Goal: Information Seeking & Learning: Learn about a topic

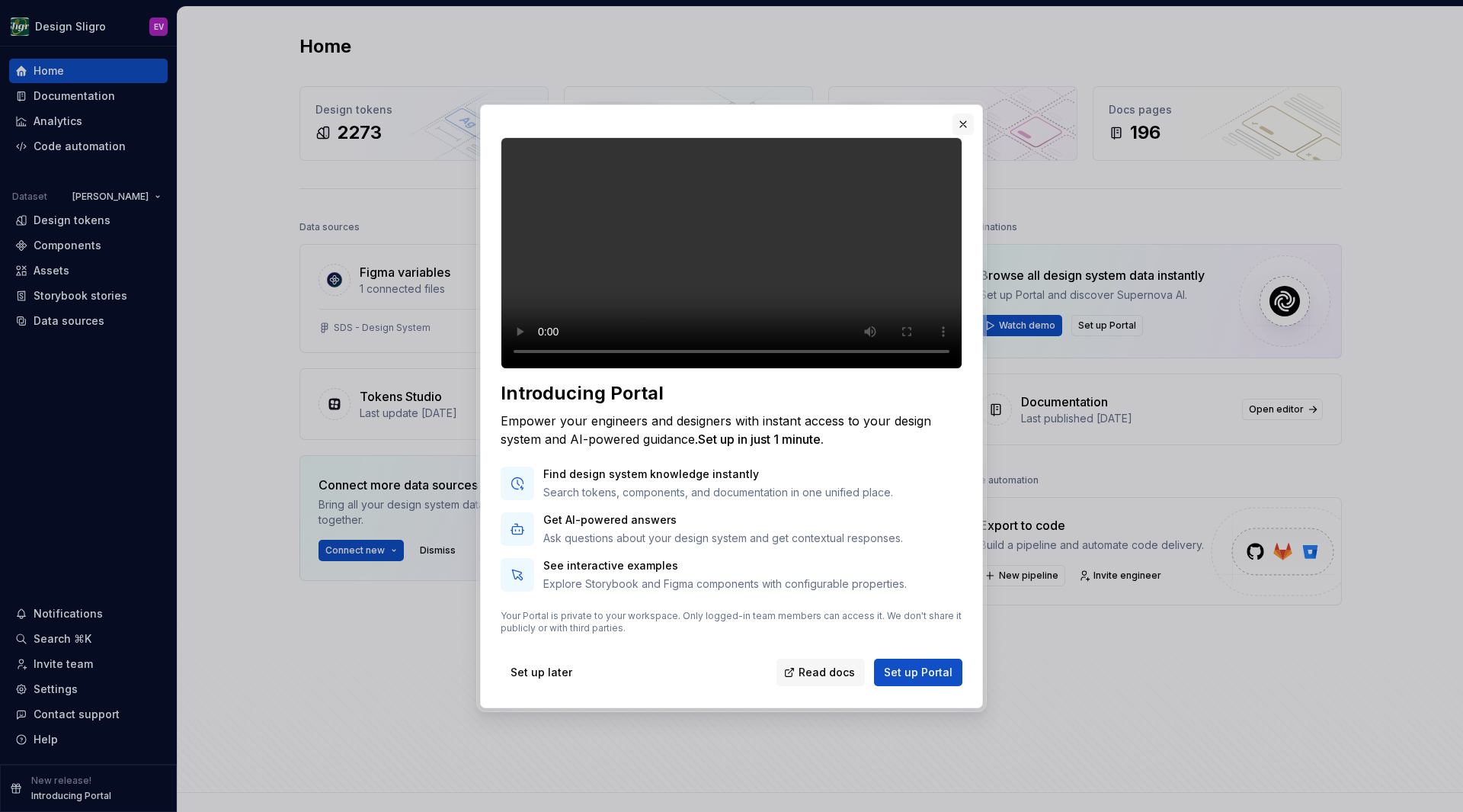
click at [960, 113] on button "button" at bounding box center [963, 124] width 21 height 21
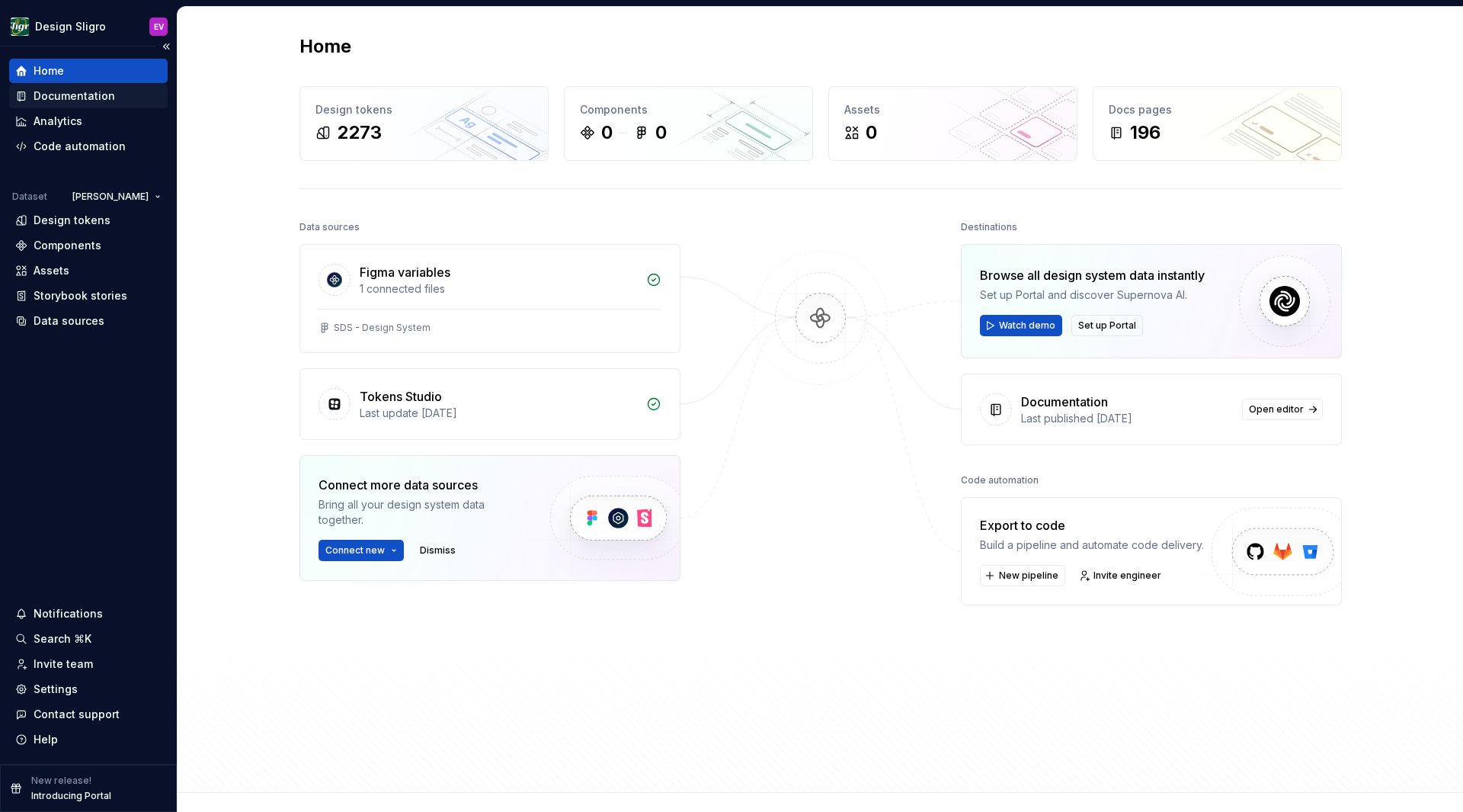
click at [83, 91] on div "Documentation" at bounding box center [74, 96] width 81 height 16
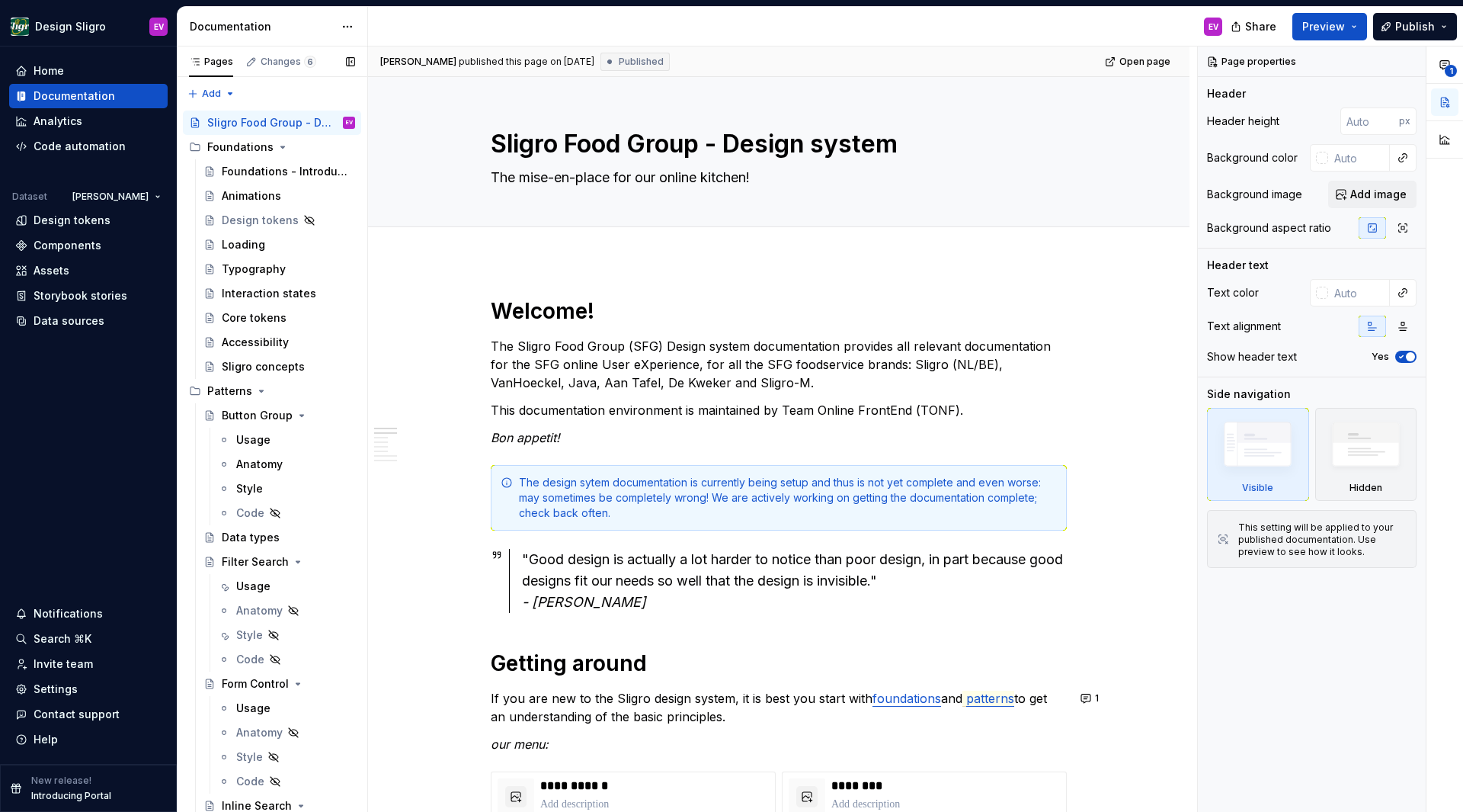
type textarea "*"
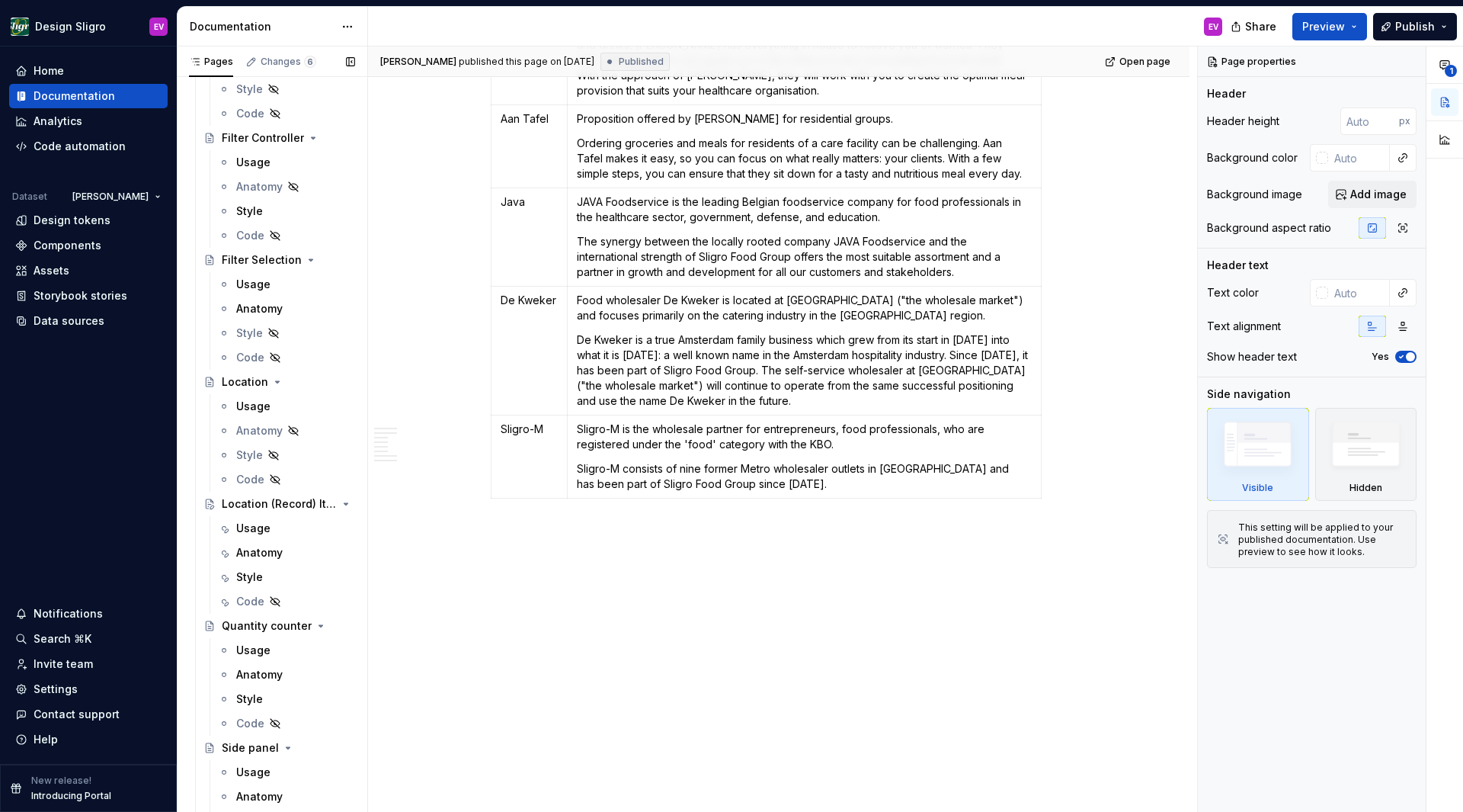
scroll to position [5270, 0]
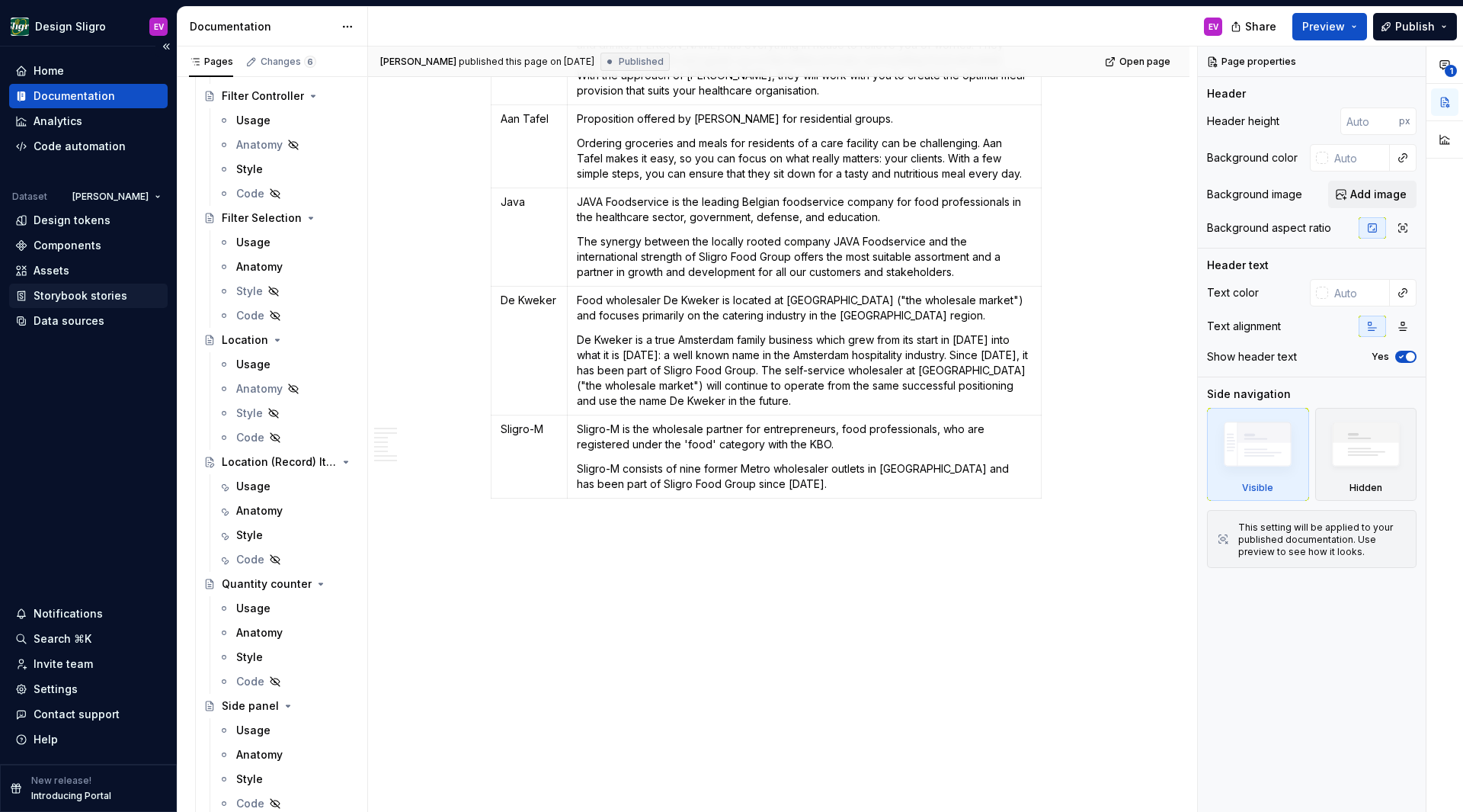
click at [84, 298] on div "Storybook stories" at bounding box center [81, 296] width 94 height 16
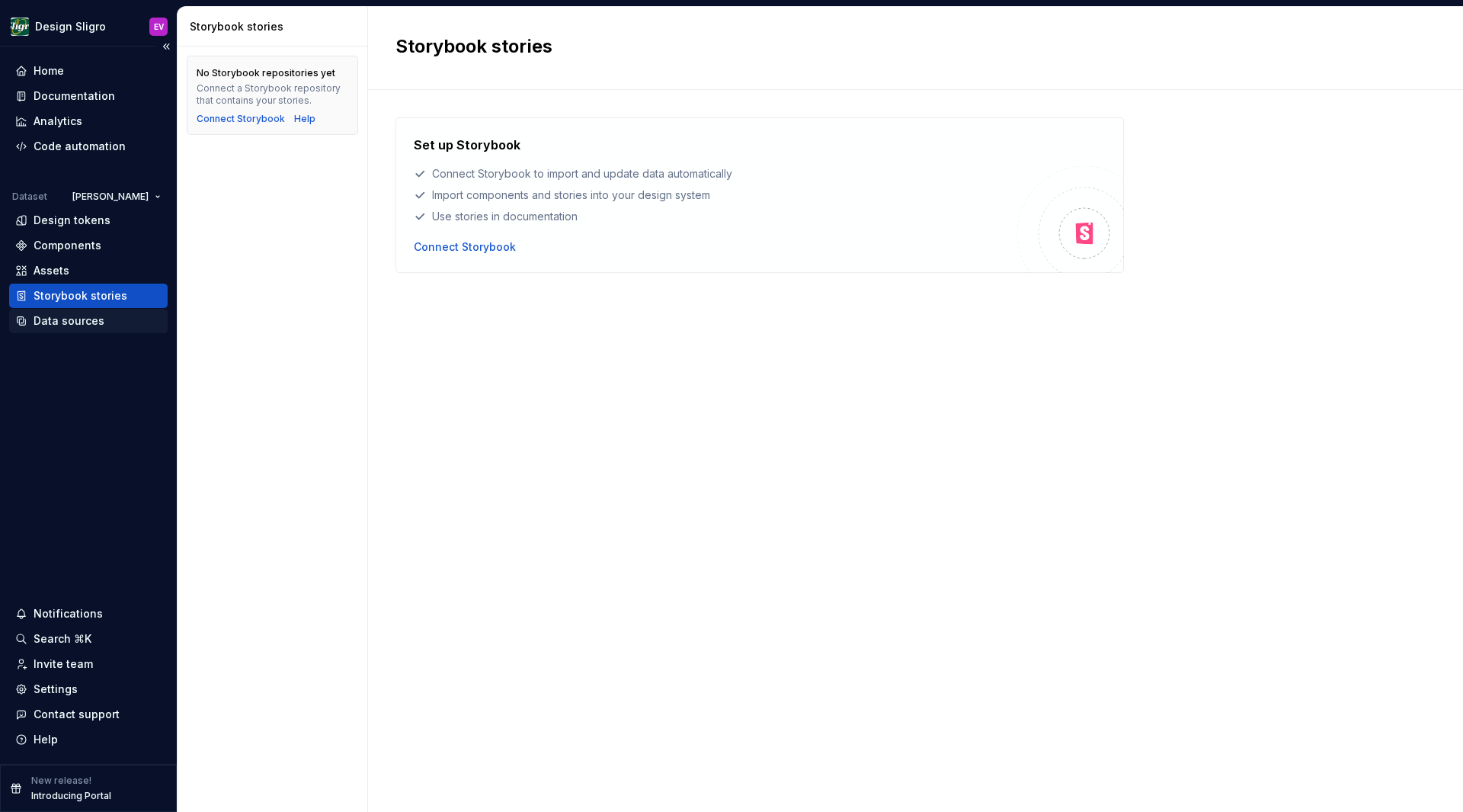
click at [58, 317] on div "Data sources" at bounding box center [69, 321] width 71 height 16
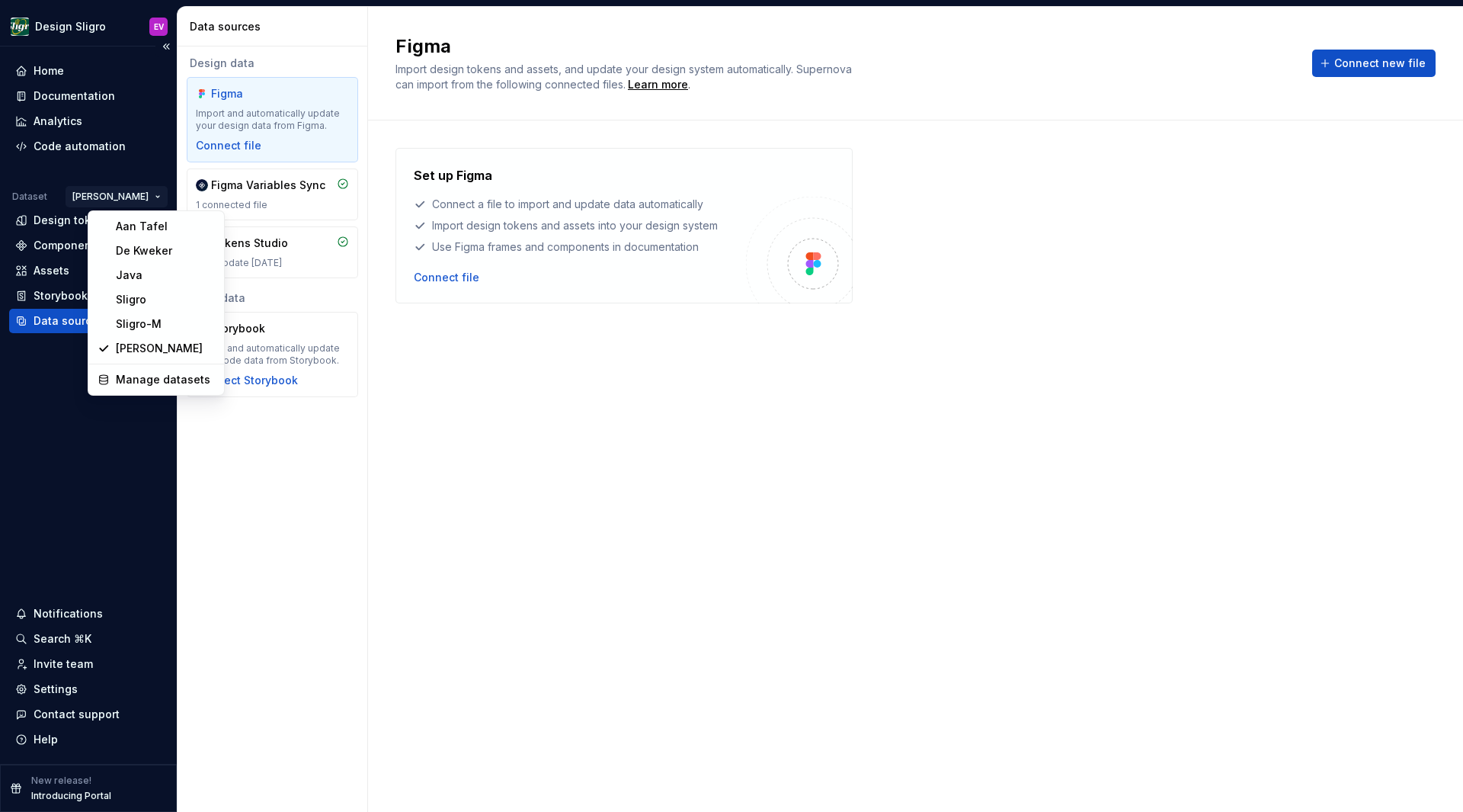
click at [160, 195] on html "Design Sligro EV Home Documentation Analytics Code automation Dataset van Hoeck…" at bounding box center [732, 406] width 1463 height 812
click at [135, 296] on div "Sligro" at bounding box center [165, 299] width 99 height 16
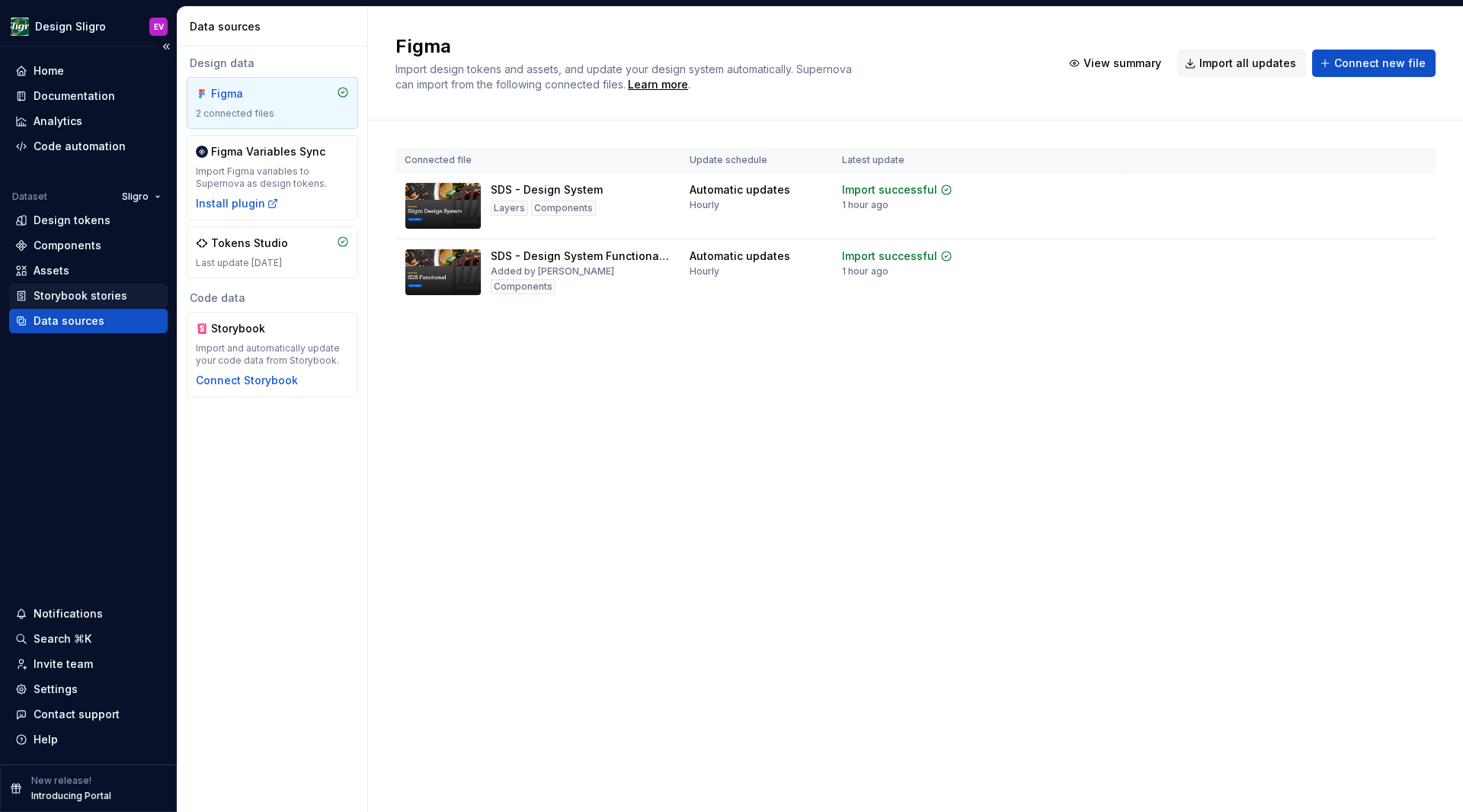
click at [85, 289] on div "Storybook stories" at bounding box center [81, 296] width 94 height 16
